Goal: Find specific page/section: Find specific page/section

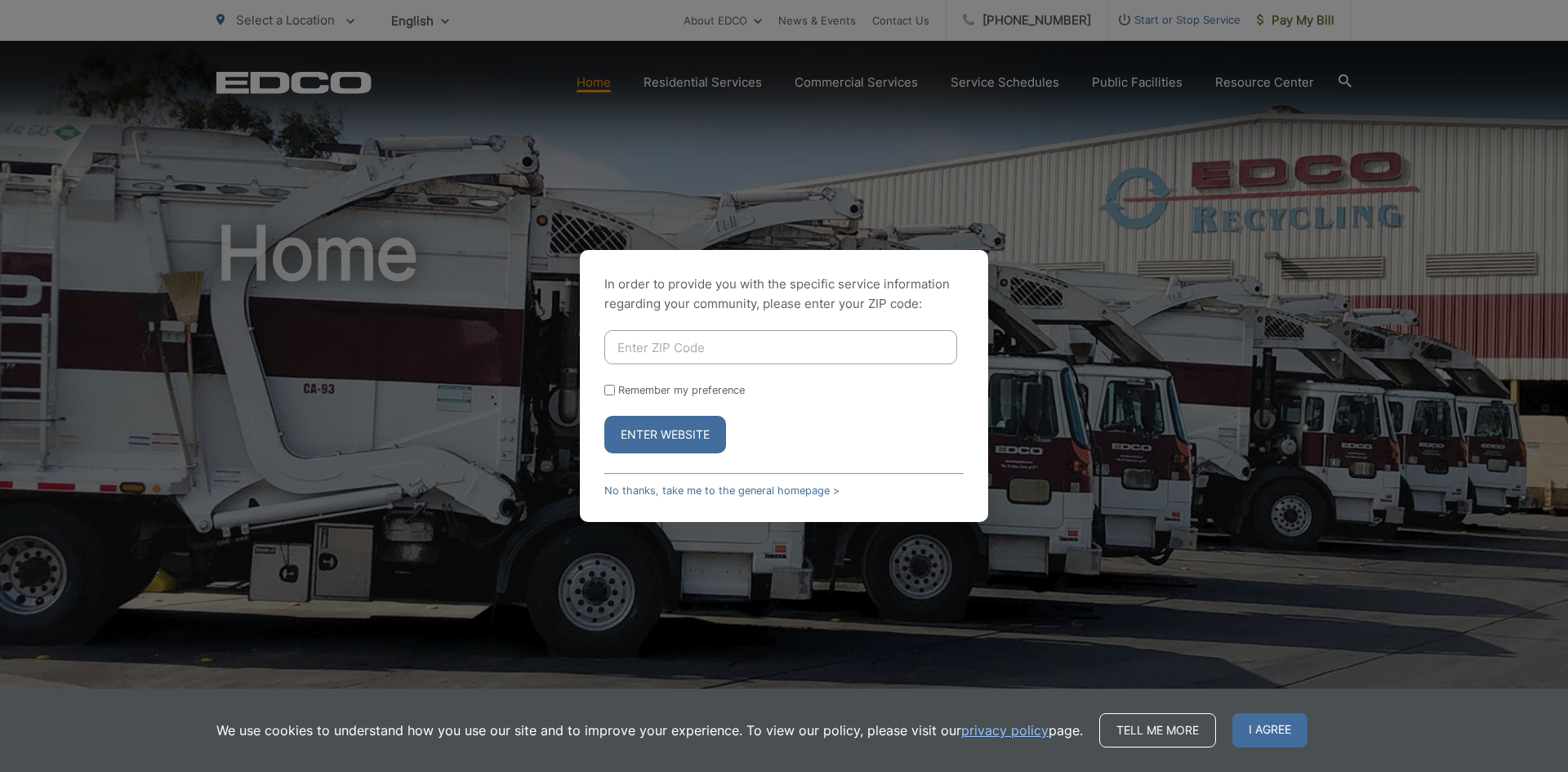
click at [716, 359] on input "Enter ZIP Code" at bounding box center [781, 346] width 353 height 34
type input "92040"
click at [604, 416] on button "Enter Website" at bounding box center [664, 434] width 121 height 38
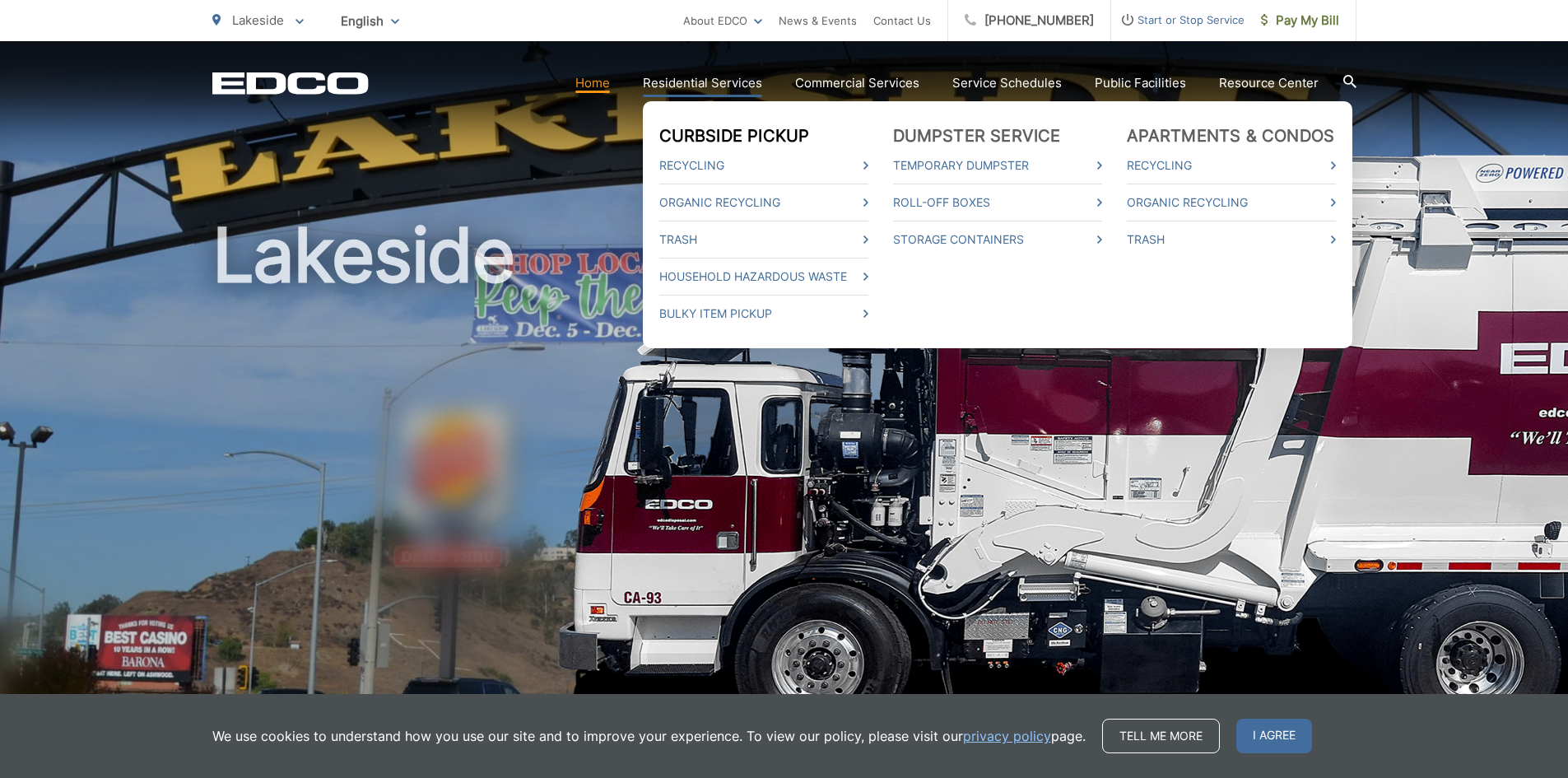
click at [757, 133] on link "Curbside Pickup" at bounding box center [734, 135] width 151 height 19
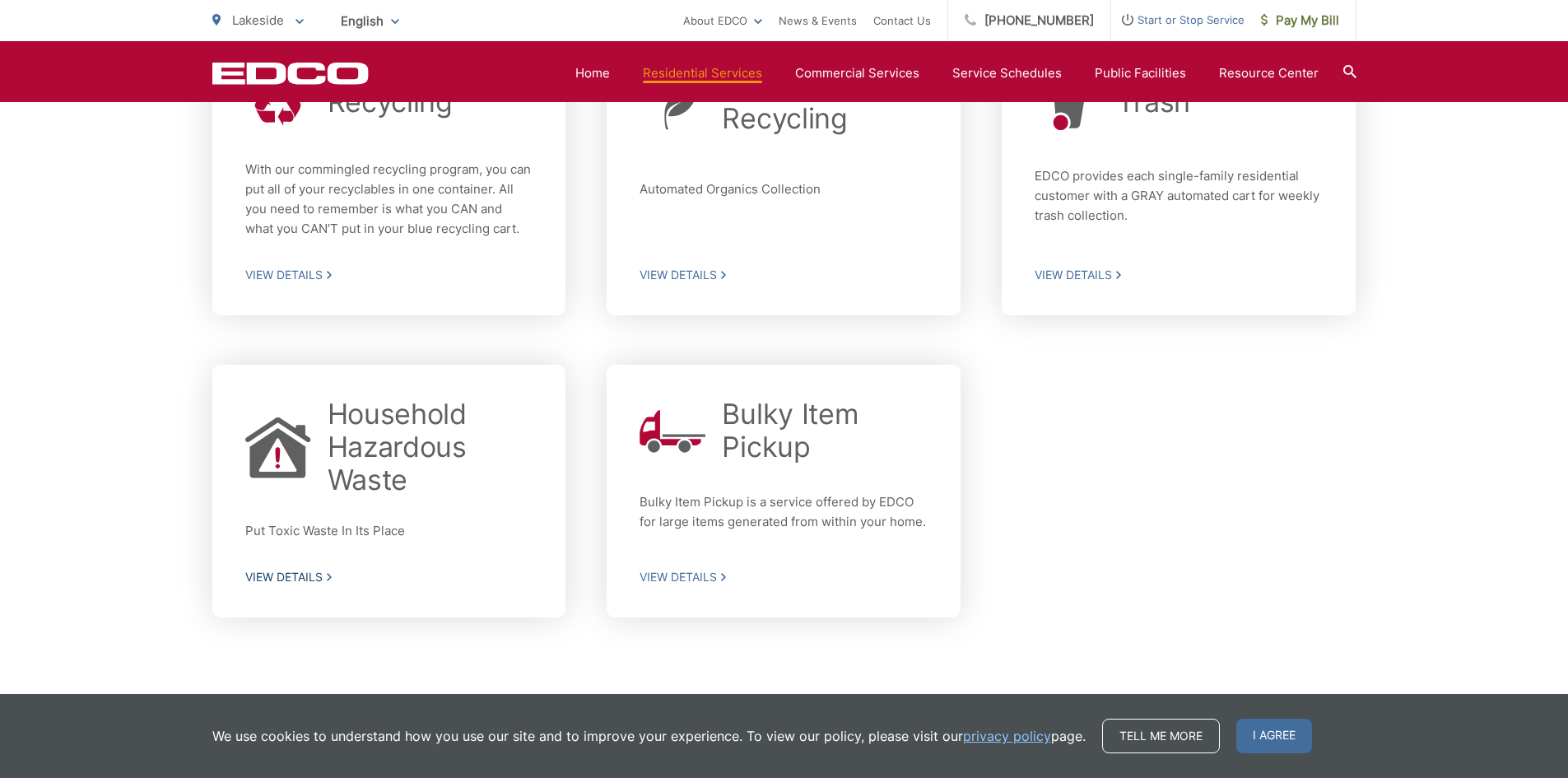
scroll to position [616, 0]
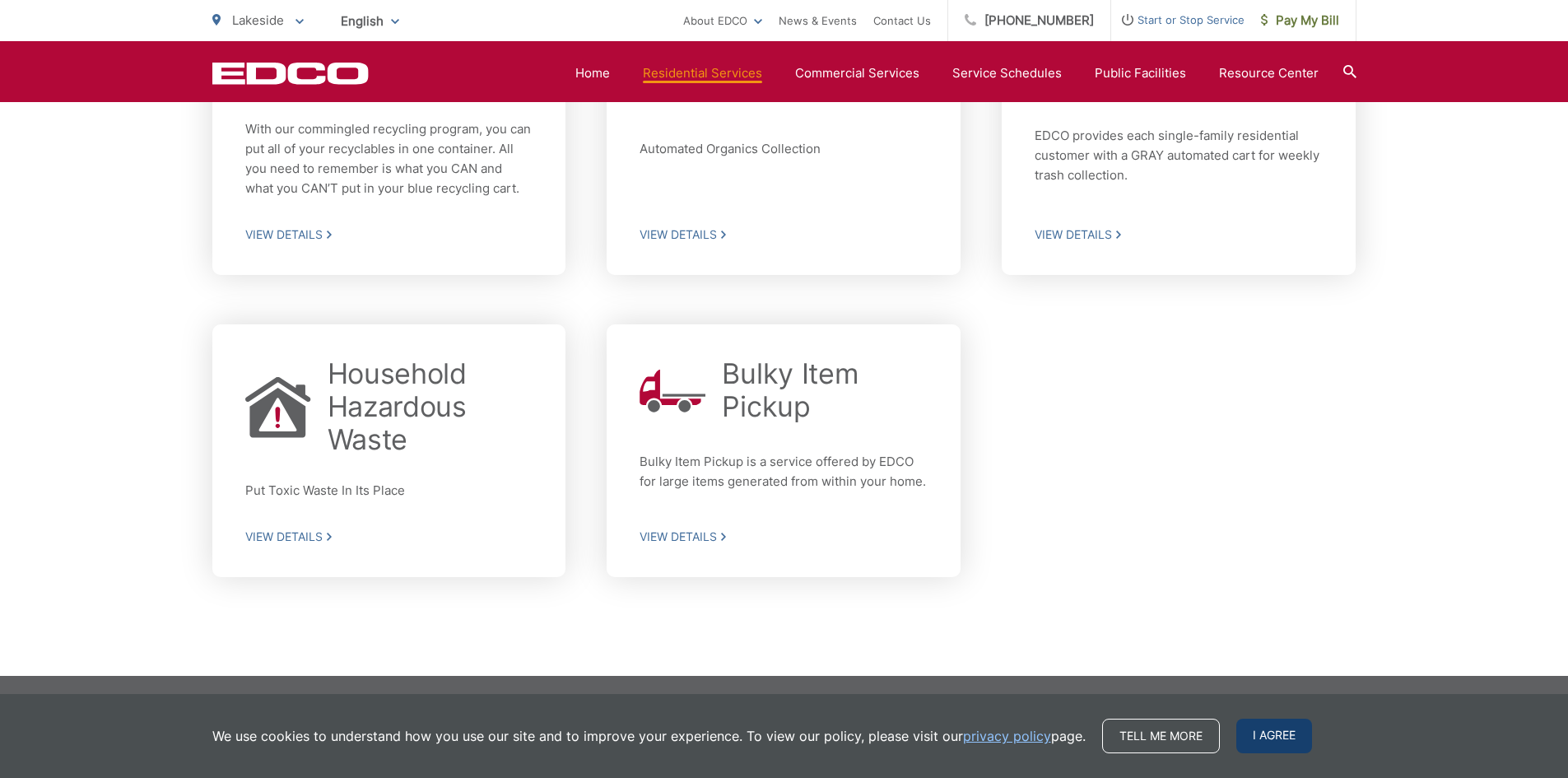
click at [1286, 727] on span "I agree" at bounding box center [1274, 735] width 76 height 35
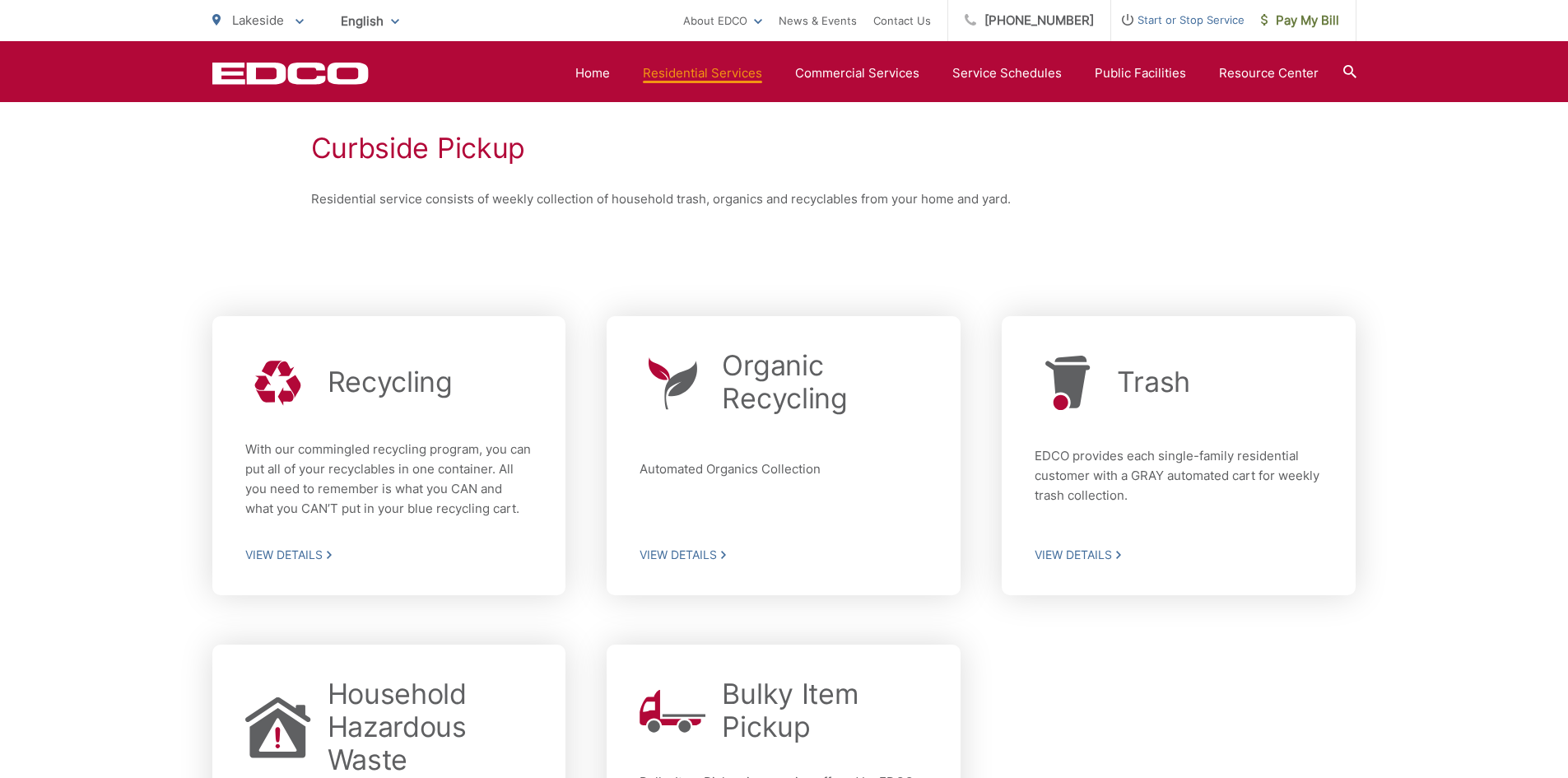
scroll to position [0, 0]
